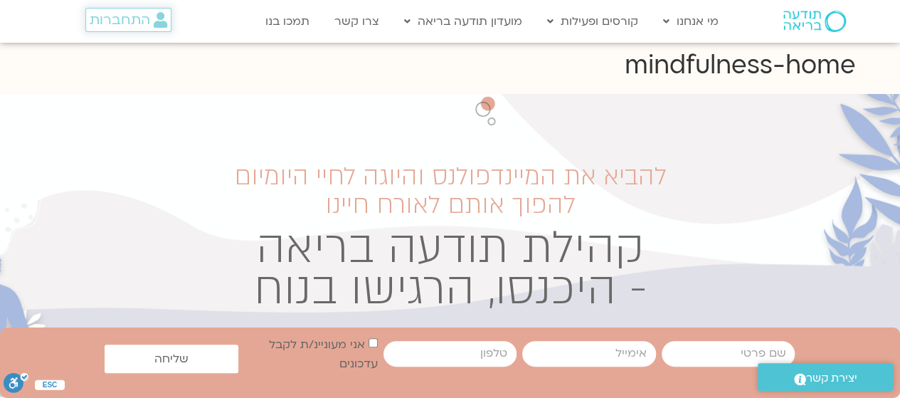
click at [144, 18] on span "התחברות" at bounding box center [120, 20] width 60 height 16
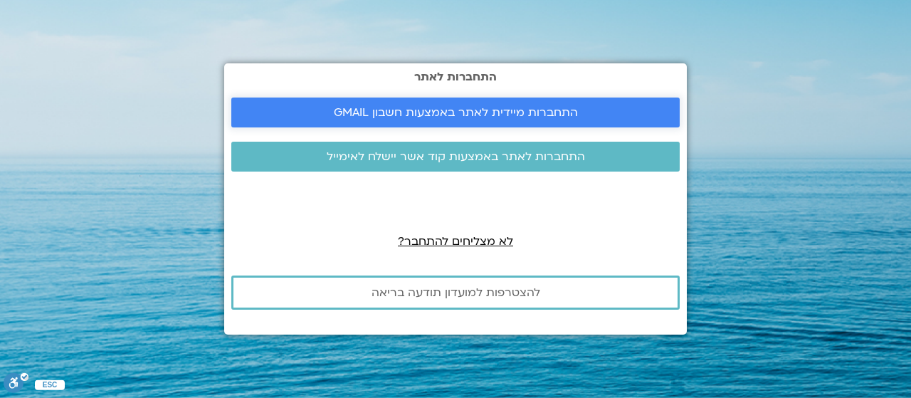
click at [449, 127] on link "התחברות מיידית לאתר באמצעות חשבון GMAIL" at bounding box center [455, 112] width 448 height 30
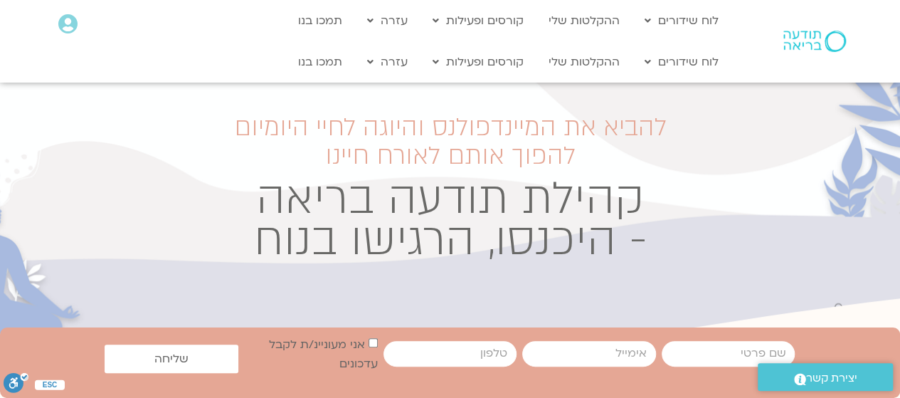
scroll to position [51, 0]
click at [734, 55] on link "לוח שידורים יומי" at bounding box center [715, 50] width 157 height 33
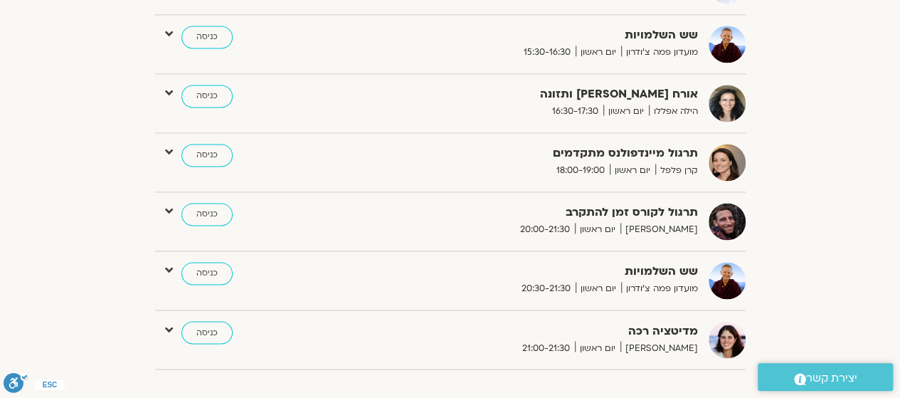
scroll to position [1044, 0]
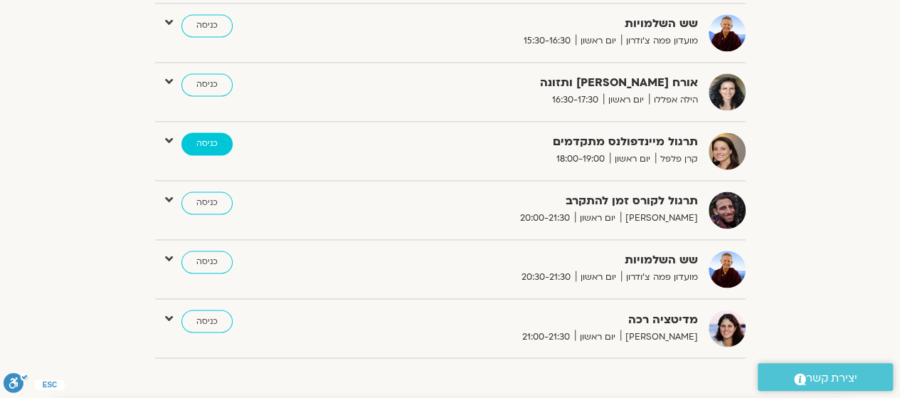
click at [213, 139] on link "כניסה" at bounding box center [206, 143] width 51 height 23
